Goal: Submit feedback/report problem

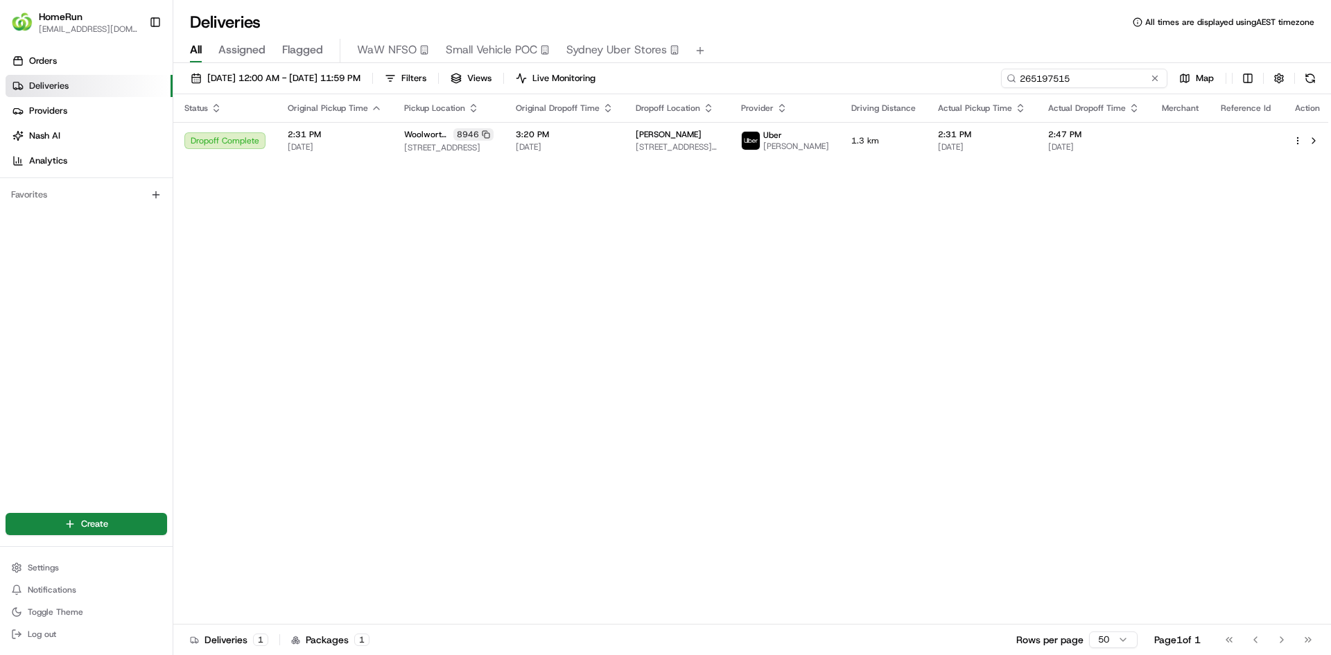
click at [1094, 80] on input "265197515" at bounding box center [1084, 78] width 166 height 19
click at [1085, 82] on input "265197515" at bounding box center [1084, 78] width 166 height 19
click at [1066, 84] on input "265197515" at bounding box center [1084, 78] width 166 height 19
paste input "330068"
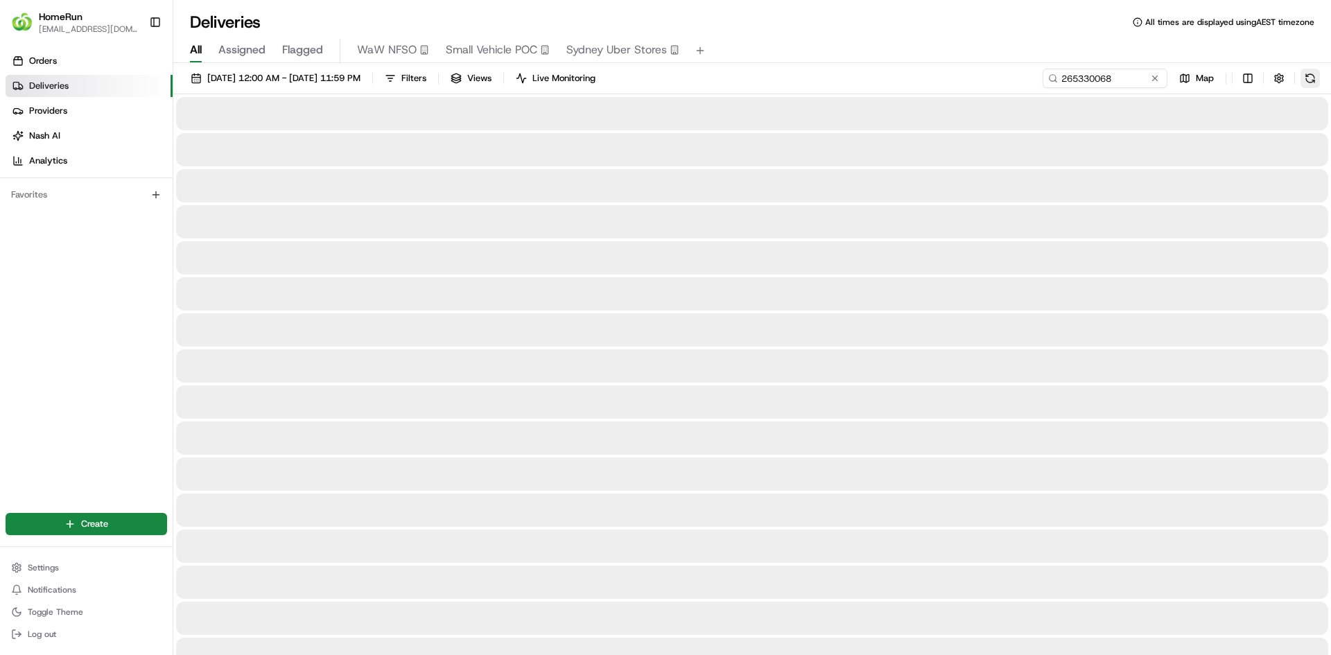
click at [1313, 74] on button at bounding box center [1309, 78] width 19 height 19
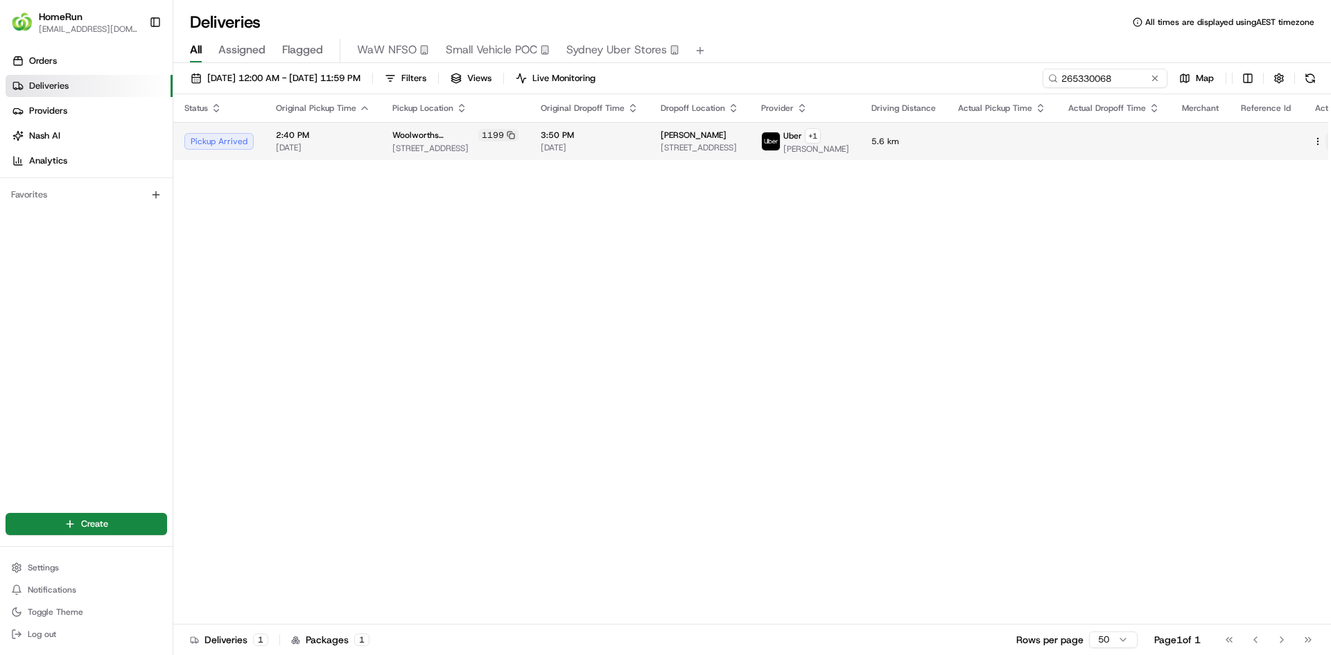
click at [1325, 148] on button at bounding box center [1333, 141] width 17 height 17
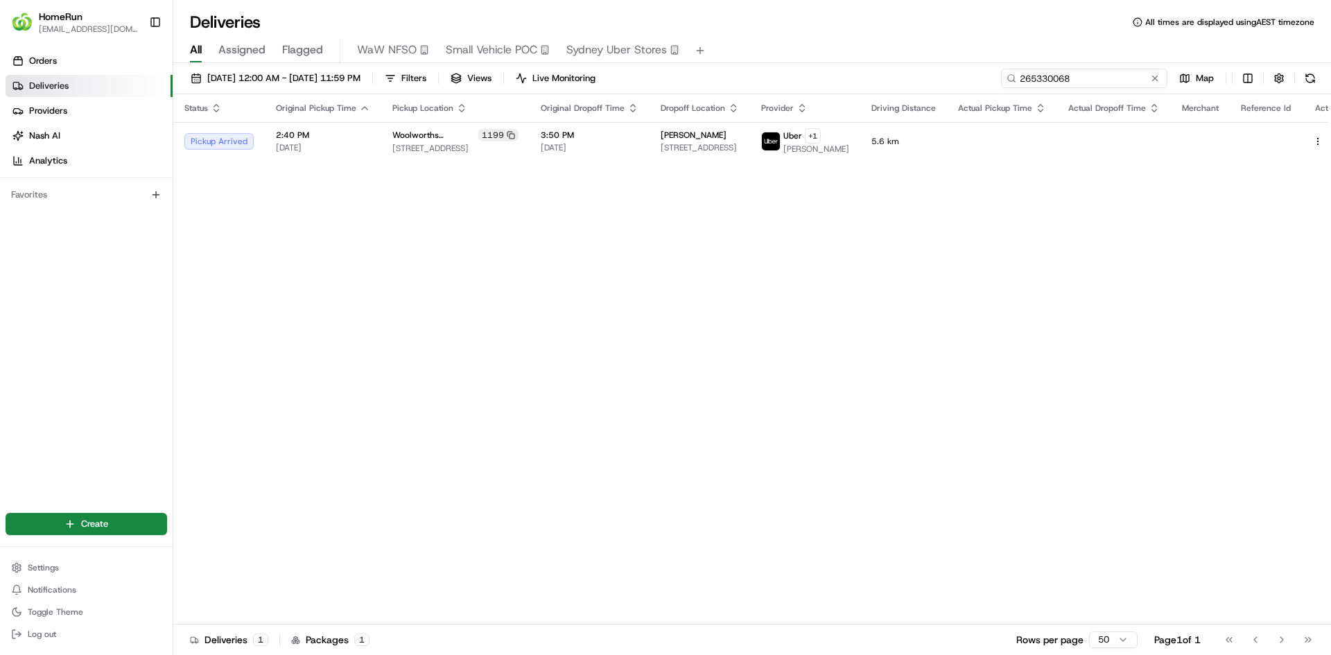
click at [1084, 78] on input "265330068" at bounding box center [1084, 78] width 166 height 19
paste input "197515"
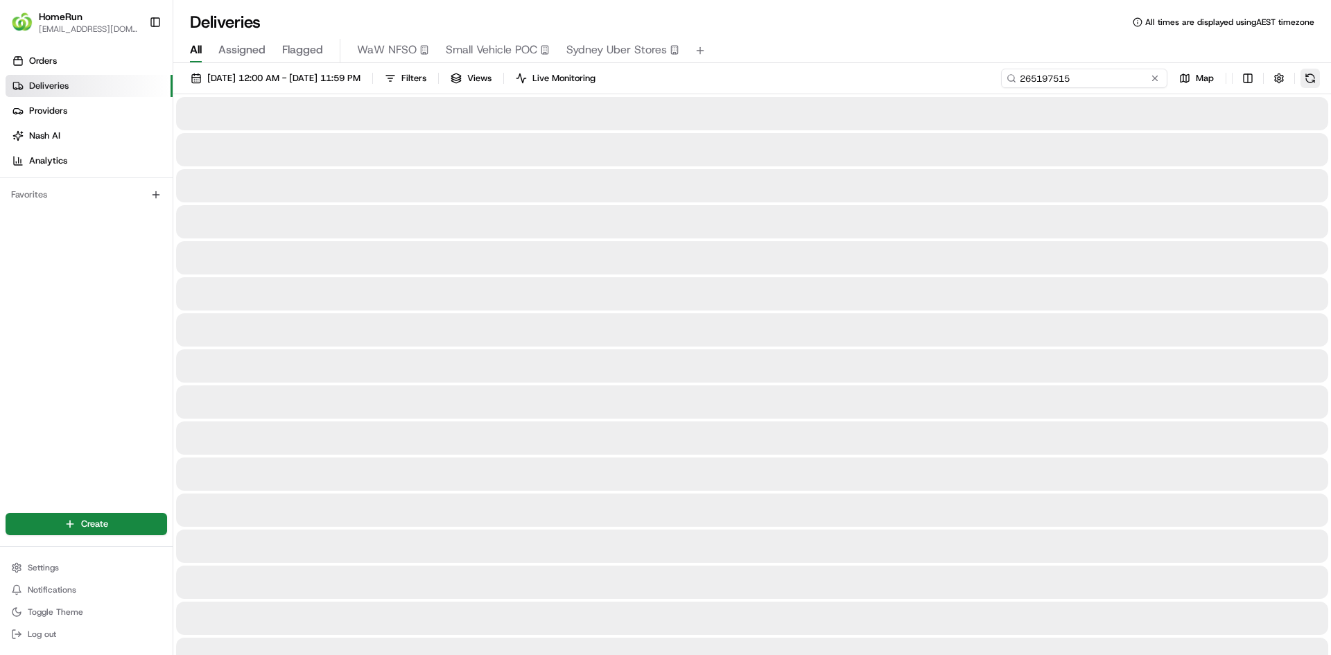
type input "265197515"
click at [1312, 85] on button at bounding box center [1309, 78] width 19 height 19
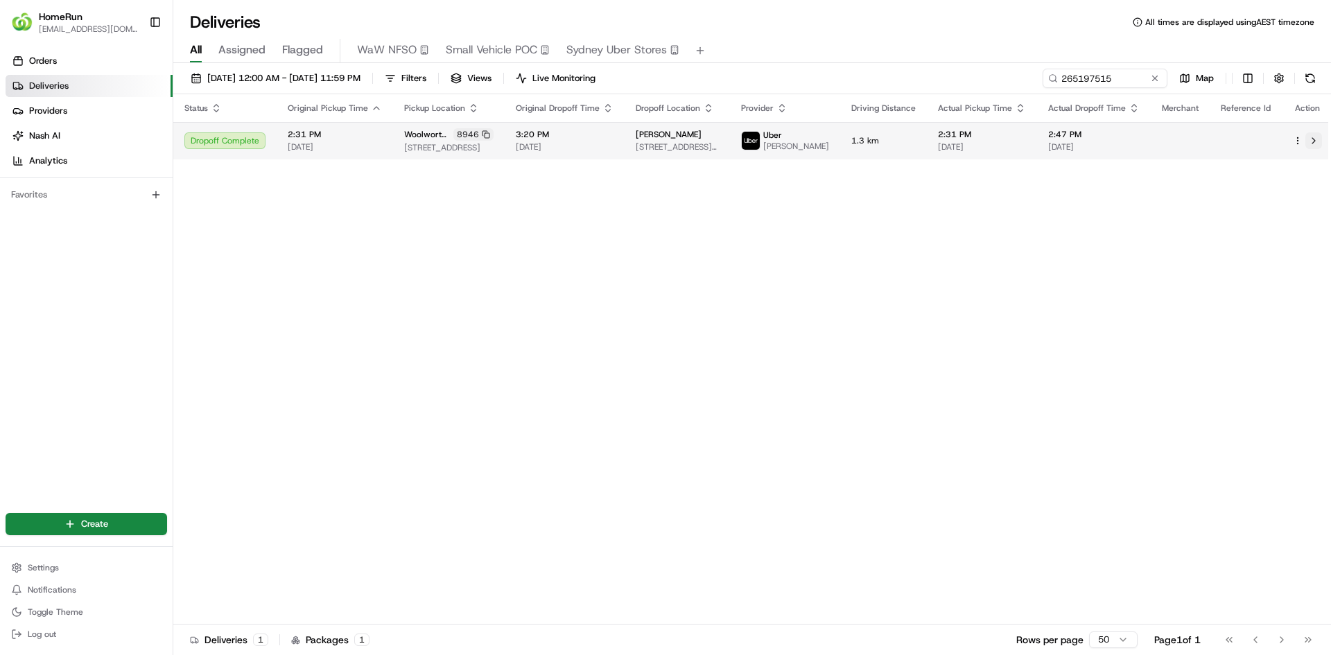
click at [1308, 138] on button at bounding box center [1313, 140] width 17 height 17
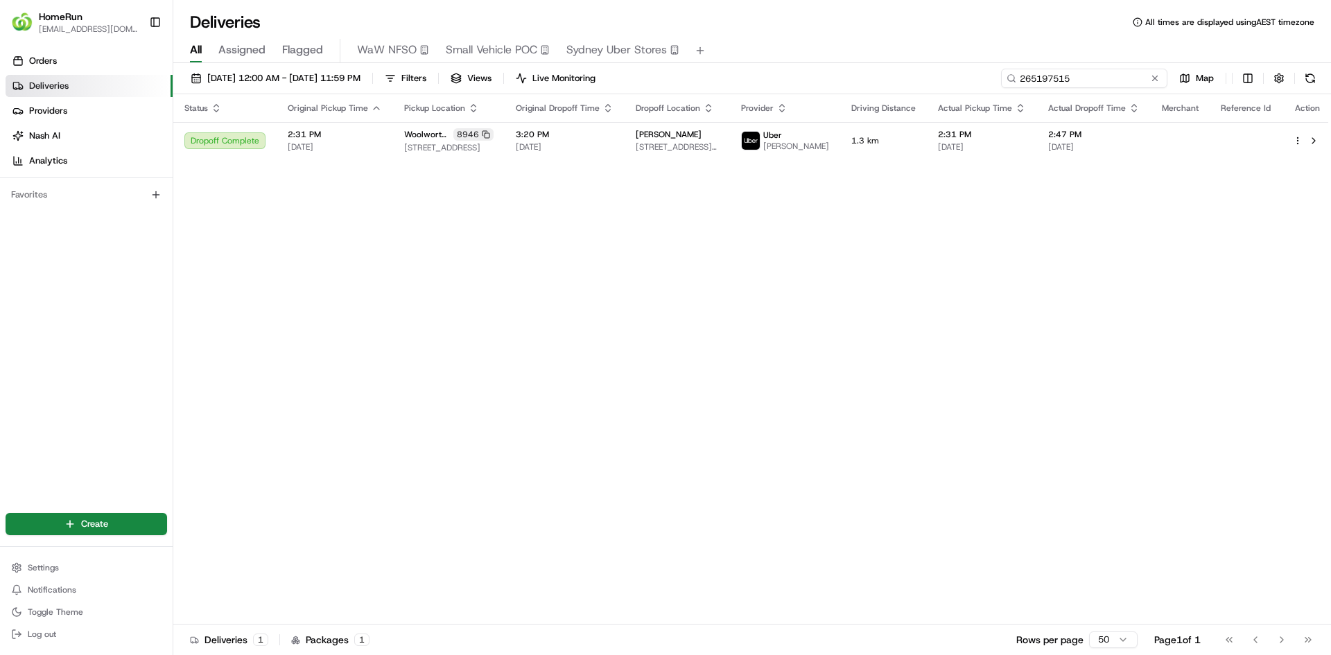
click at [1074, 82] on input "265197515" at bounding box center [1084, 78] width 166 height 19
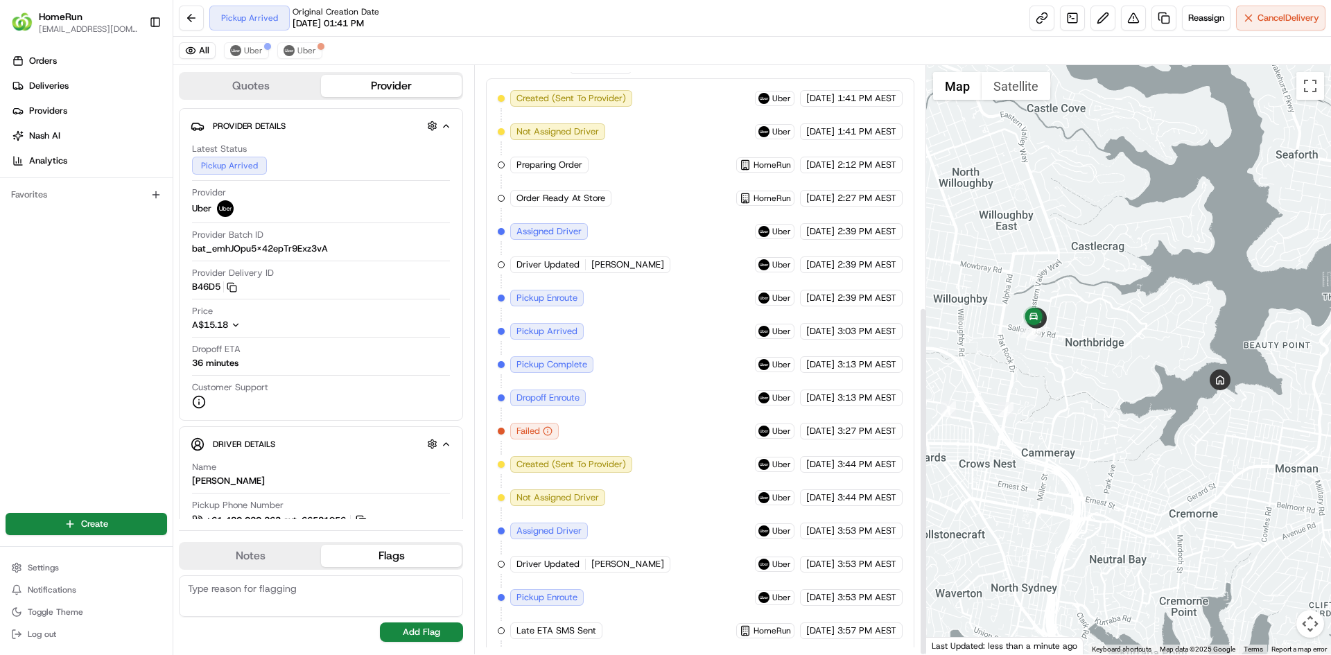
scroll to position [406, 0]
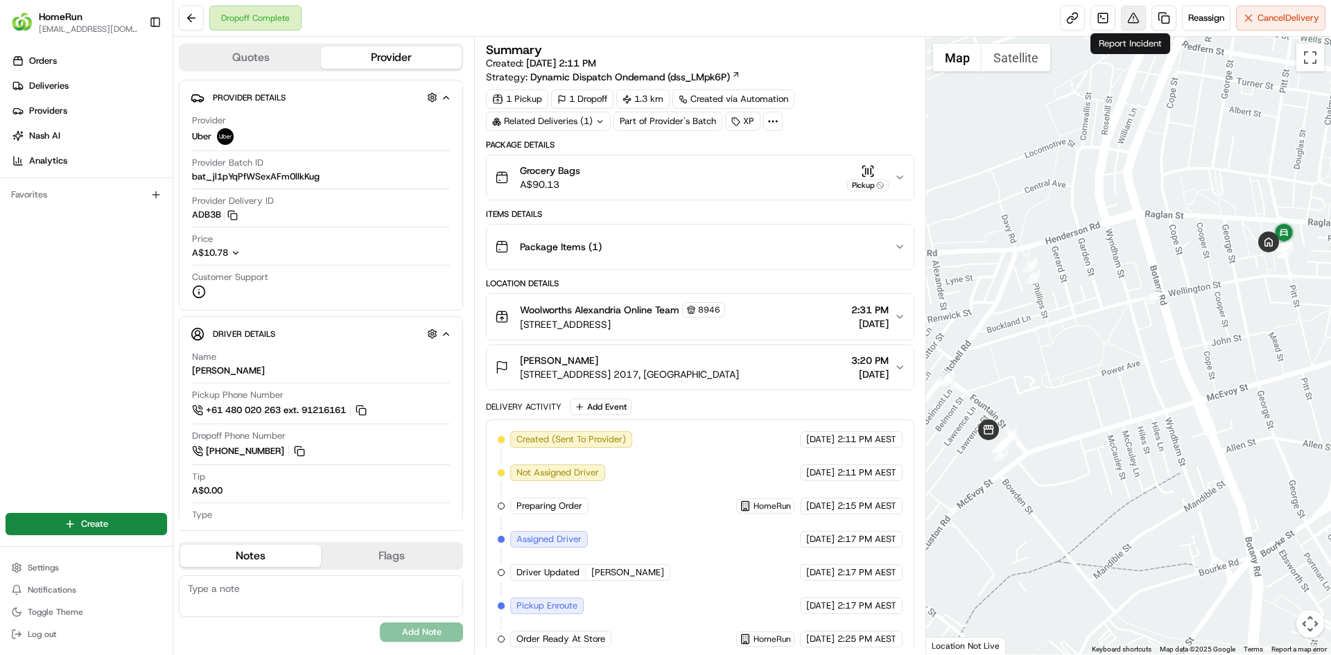
click at [1128, 15] on button at bounding box center [1133, 18] width 25 height 25
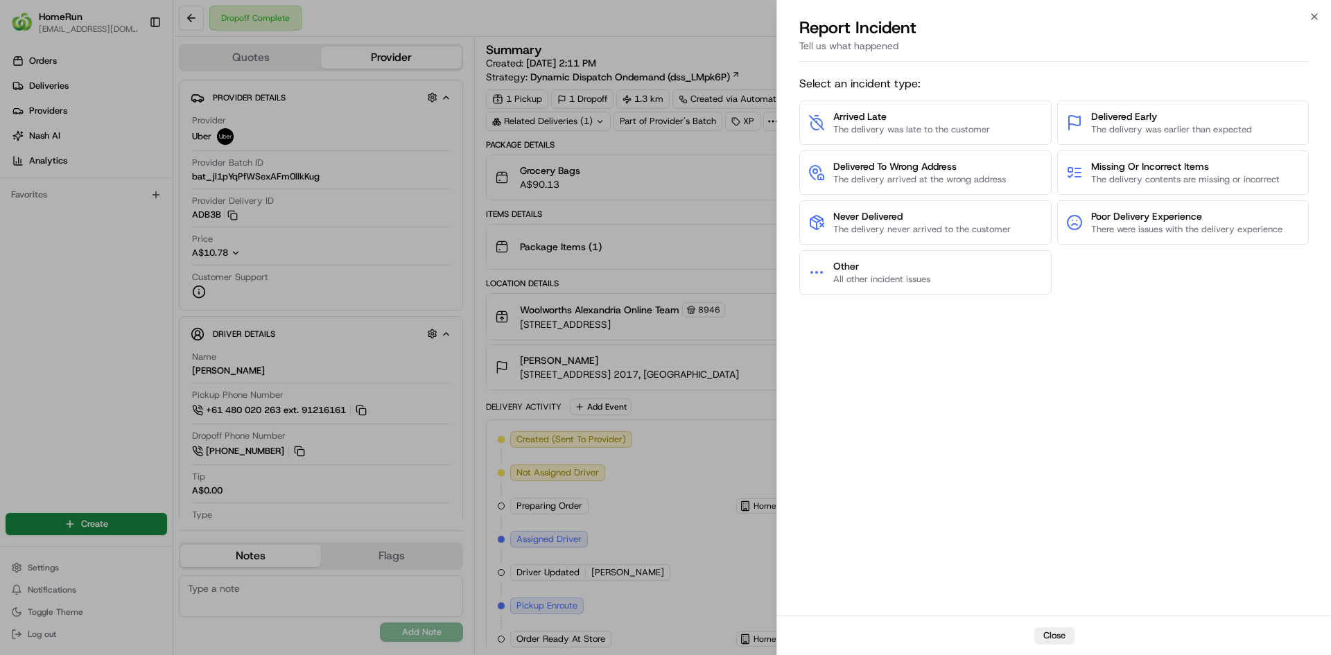
drag, startPoint x: 1167, startPoint y: 175, endPoint x: 1158, endPoint y: 296, distance: 121.6
click at [1158, 295] on div "Select an incident type: Arrived Late The delivery was late to the customer Del…" at bounding box center [1053, 341] width 509 height 543
click at [870, 228] on span "The delivery never arrived to the customer" at bounding box center [921, 229] width 177 height 12
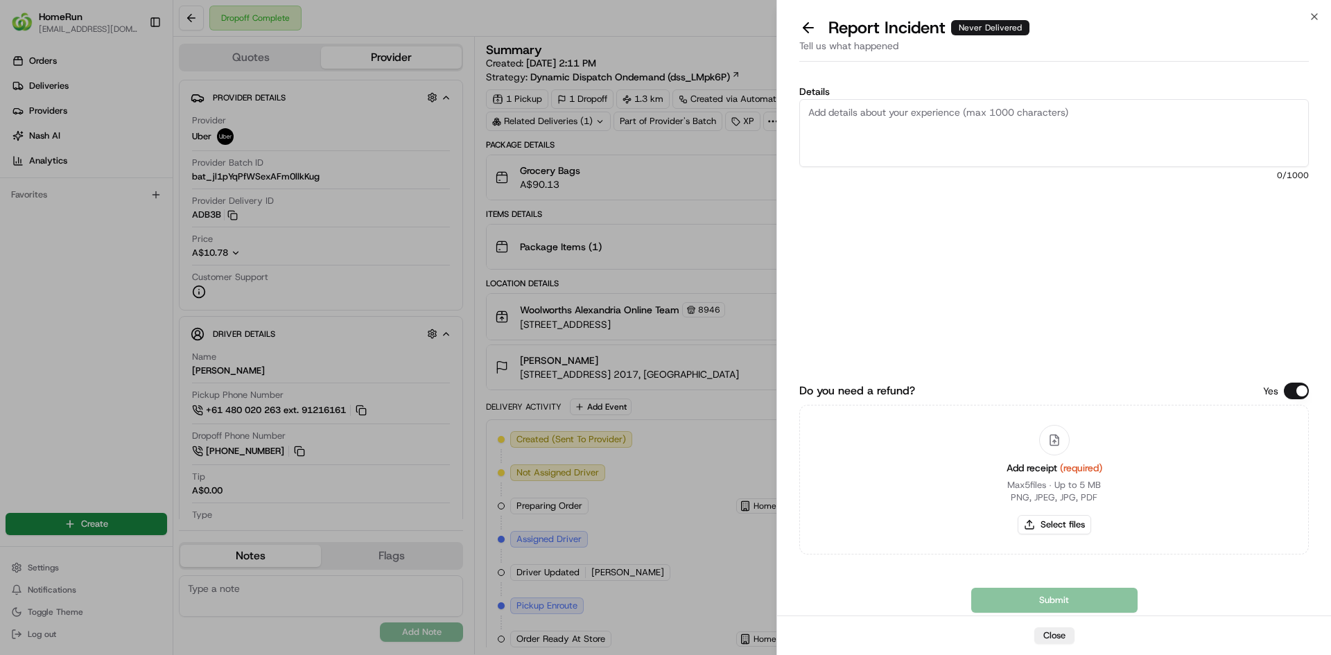
click at [873, 130] on textarea "Details" at bounding box center [1053, 133] width 509 height 68
type textarea "Customer never received the order, this is a repeated issue"
click at [1059, 523] on button "Select files" at bounding box center [1054, 524] width 73 height 19
type input "C:\fakepath\265197515-cb07a16df676498bbba7f43e38ab8f5b.pdf"
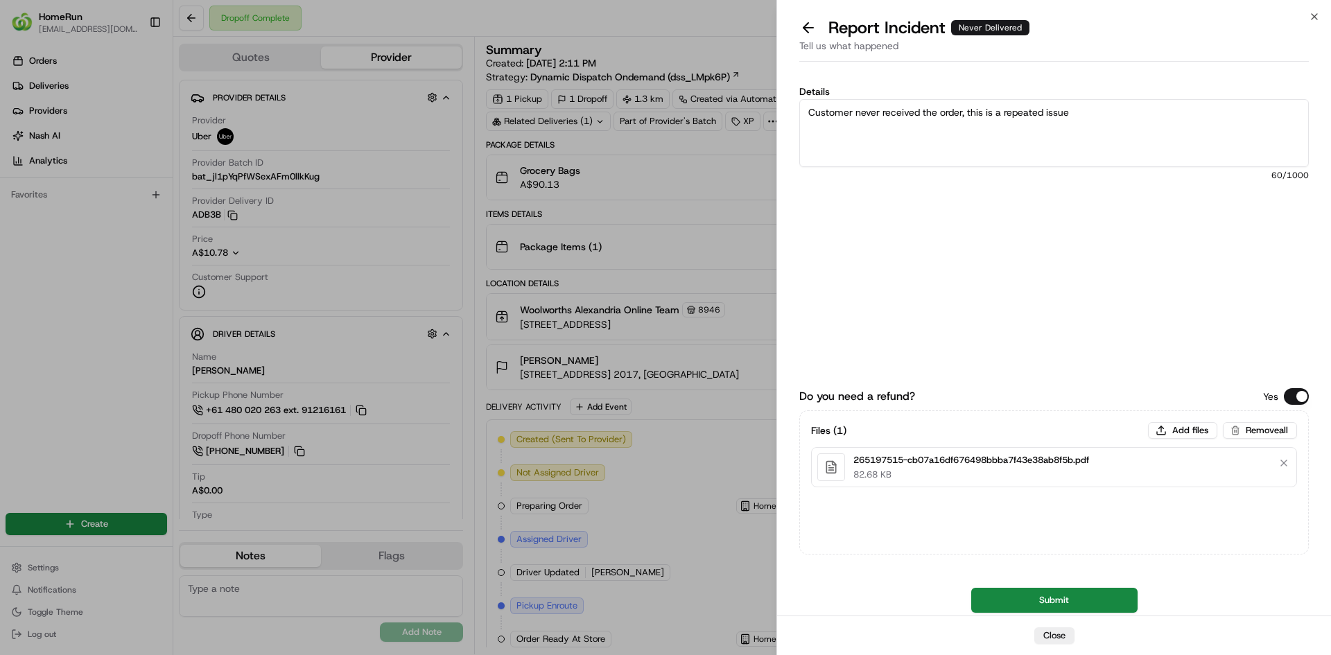
click at [1099, 121] on textarea "Customer never received the order, this is a repeated issue" at bounding box center [1053, 133] width 509 height 68
type textarea "Customer never received the order, this is a repeated issue where customer has …"
click at [1065, 601] on button "Submit" at bounding box center [1054, 600] width 166 height 25
